Goal: Task Accomplishment & Management: Manage account settings

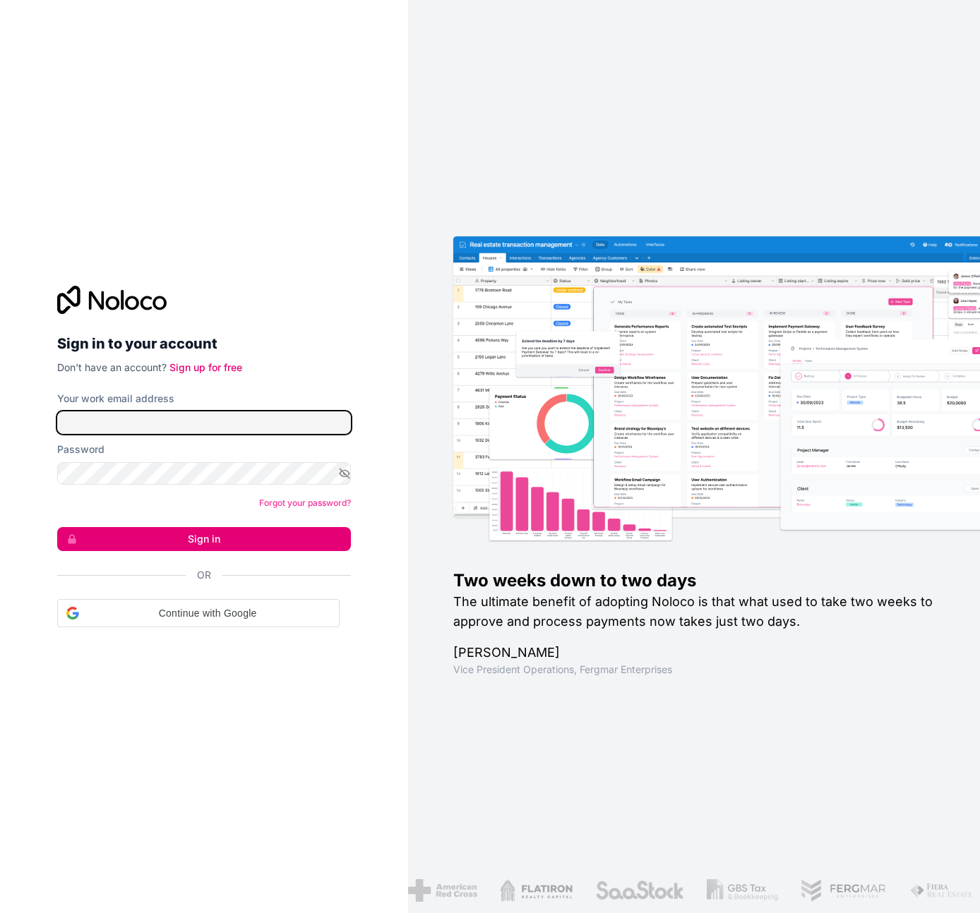
click at [241, 419] on input "Your work email address" at bounding box center [204, 422] width 294 height 23
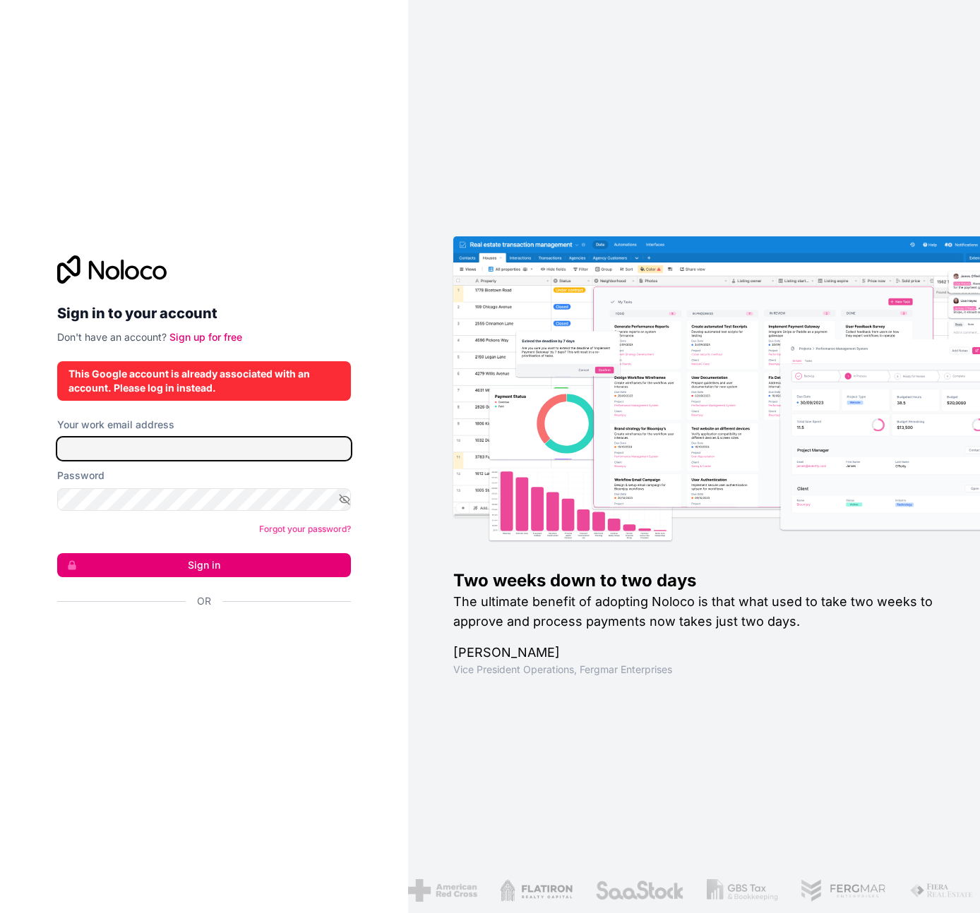
click at [245, 448] on input "Your work email address" at bounding box center [204, 449] width 294 height 23
type input "**********"
click at [351, 450] on nordpass-icon at bounding box center [351, 449] width 0 height 23
click at [351, 448] on nordpass-icon at bounding box center [351, 449] width 0 height 23
click at [0, 913] on nordpass-autofill-portal at bounding box center [0, 913] width 0 height 0
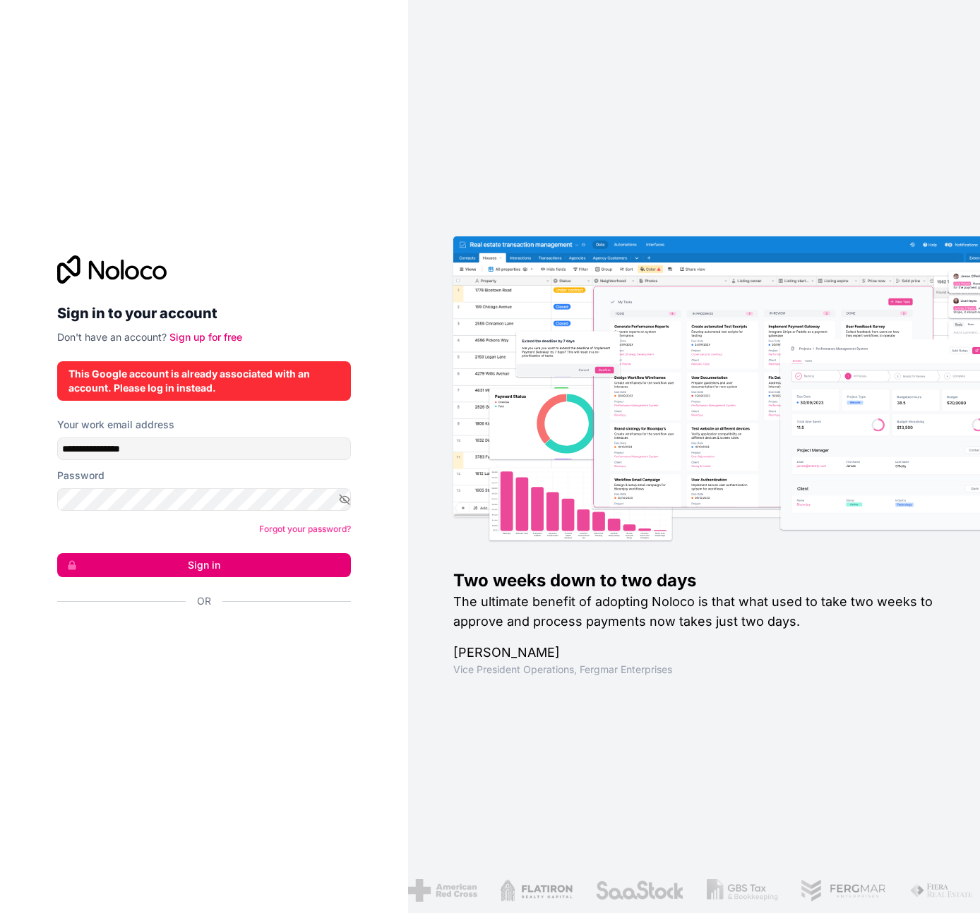
click at [222, 569] on button "Sign in" at bounding box center [204, 565] width 294 height 24
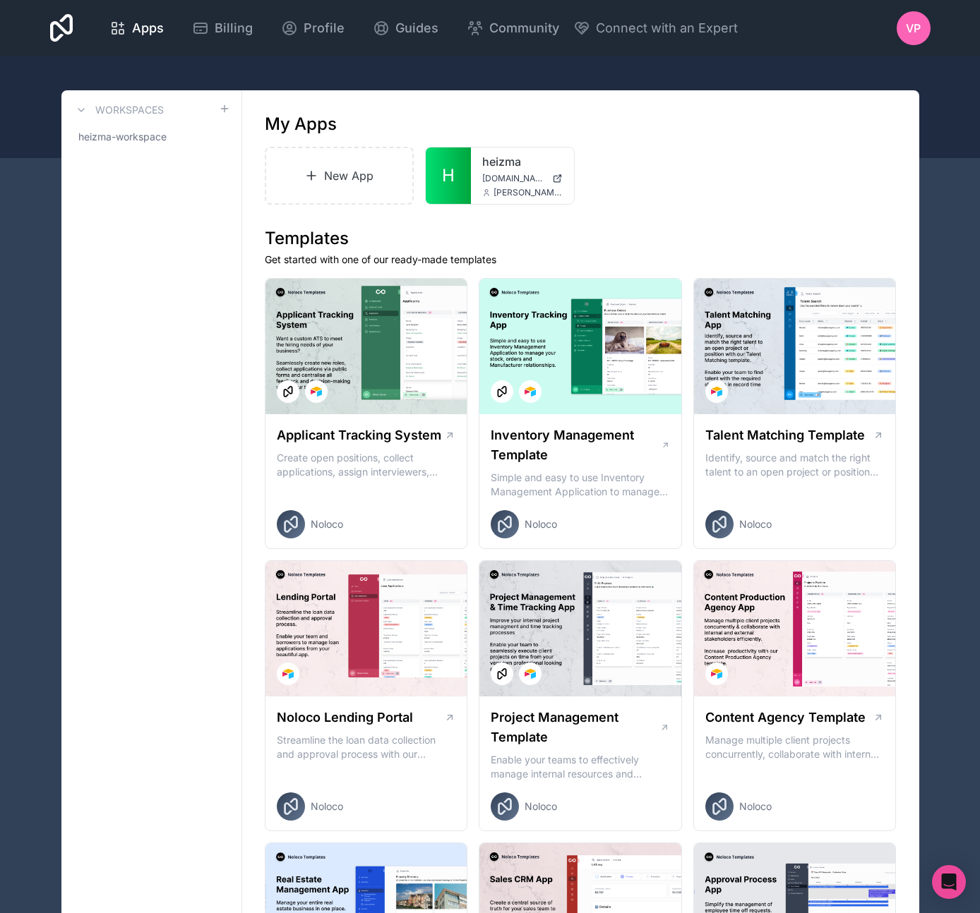
click at [490, 171] on div "heizma [DOMAIN_NAME] [PERSON_NAME][EMAIL_ADDRESS][DOMAIN_NAME]" at bounding box center [522, 176] width 103 height 56
click at [449, 183] on span "H" at bounding box center [448, 175] width 13 height 23
